Goal: Register for event/course

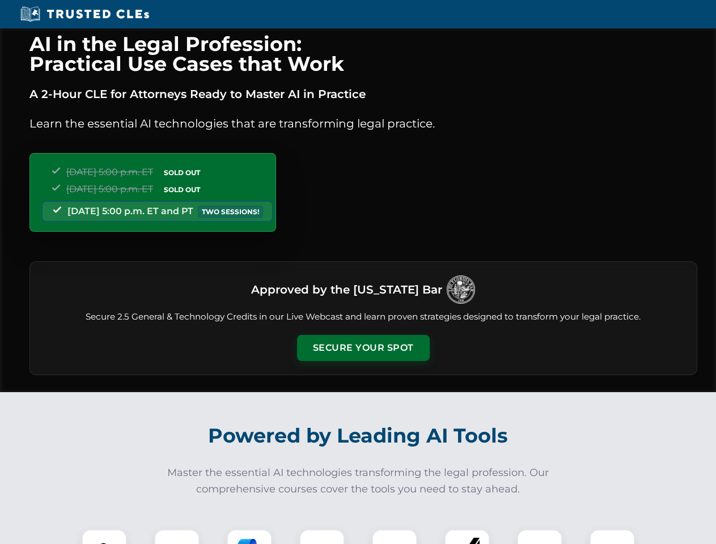
click at [363, 348] on button "Secure Your Spot" at bounding box center [363, 348] width 133 height 26
click at [104, 537] on img at bounding box center [104, 552] width 33 height 33
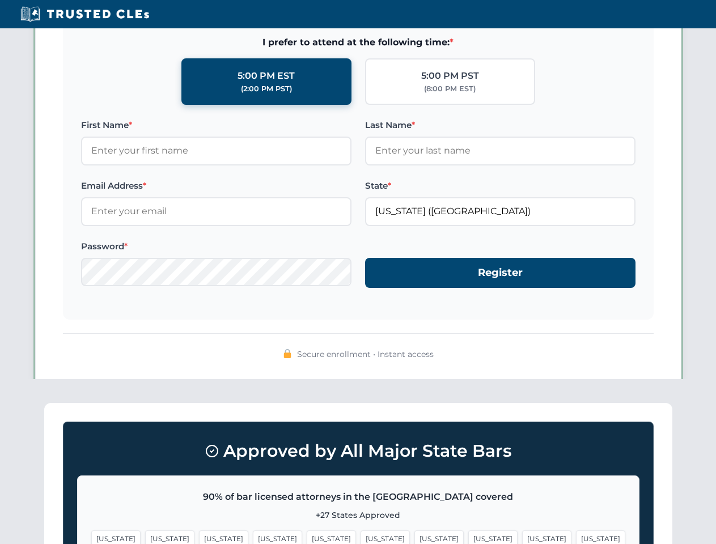
click at [414, 537] on span "[US_STATE]" at bounding box center [438, 538] width 49 height 16
click at [522, 537] on span "[US_STATE]" at bounding box center [546, 538] width 49 height 16
